Goal: Task Accomplishment & Management: Manage account settings

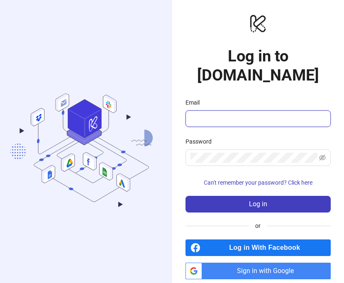
click at [238, 114] on input "Email" at bounding box center [257, 119] width 134 height 10
click at [221, 263] on span "Sign in with Google" at bounding box center [268, 271] width 126 height 17
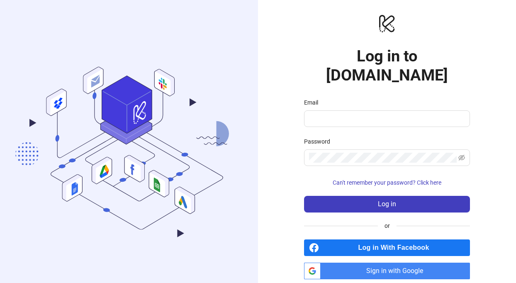
click at [344, 263] on span "Sign in with Google" at bounding box center [397, 271] width 146 height 17
click at [390, 114] on input "Email" at bounding box center [386, 119] width 154 height 10
type input "**********"
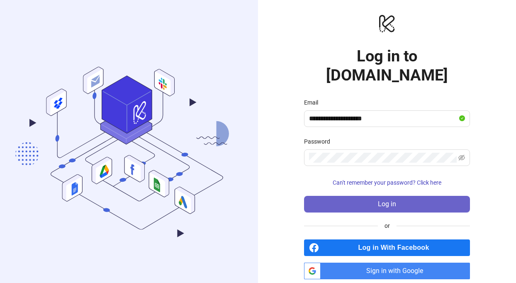
click at [410, 196] on button "Log in" at bounding box center [387, 204] width 166 height 17
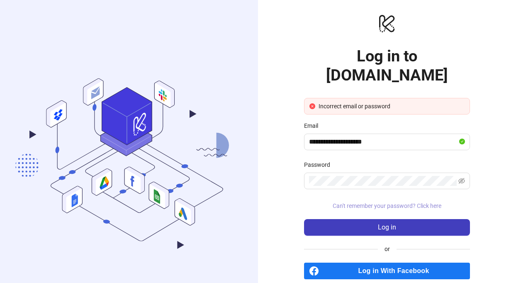
click at [434, 203] on span "Can't remember your password? Click here" at bounding box center [387, 206] width 109 height 7
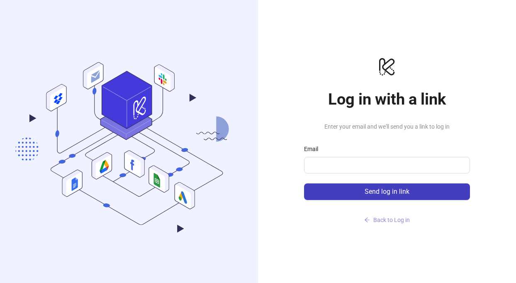
click at [388, 217] on span "Back to Log in" at bounding box center [391, 220] width 37 height 7
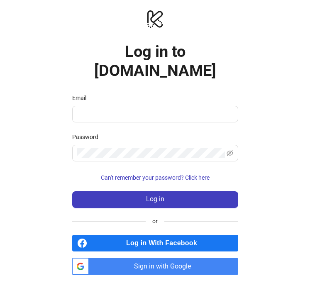
click at [113, 258] on span "Sign in with Google" at bounding box center [165, 266] width 146 height 17
